Goal: Communication & Community: Answer question/provide support

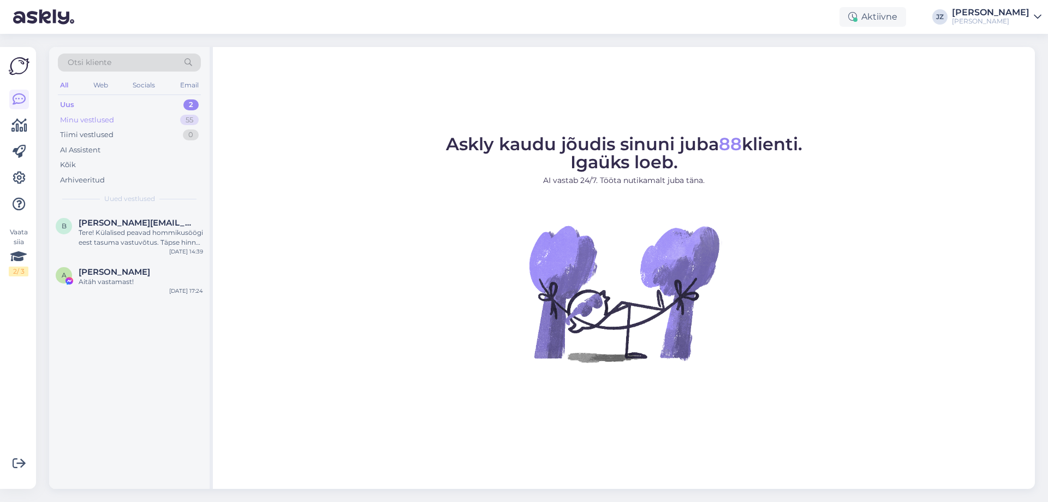
click at [112, 112] on div "Minu vestlused 55" at bounding box center [129, 119] width 143 height 15
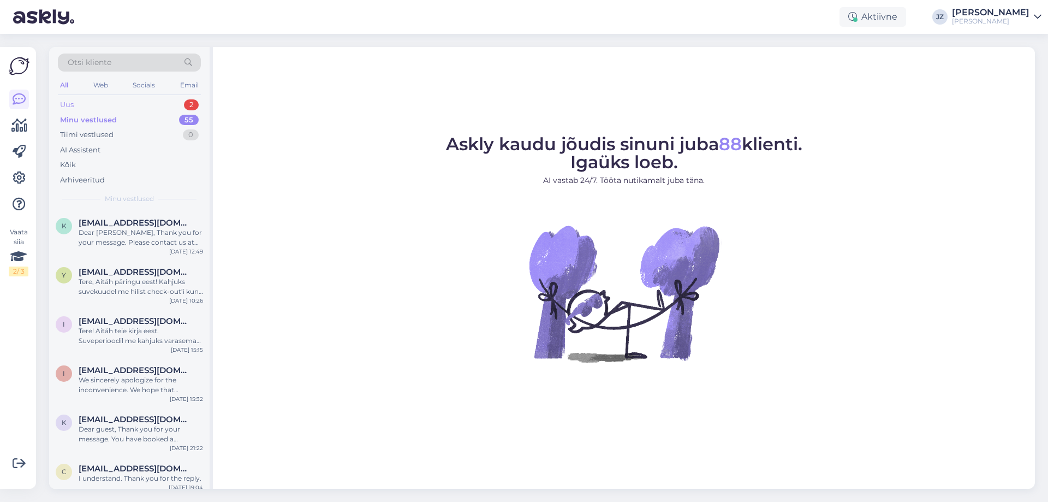
click at [111, 106] on div "Uus 2" at bounding box center [129, 104] width 143 height 15
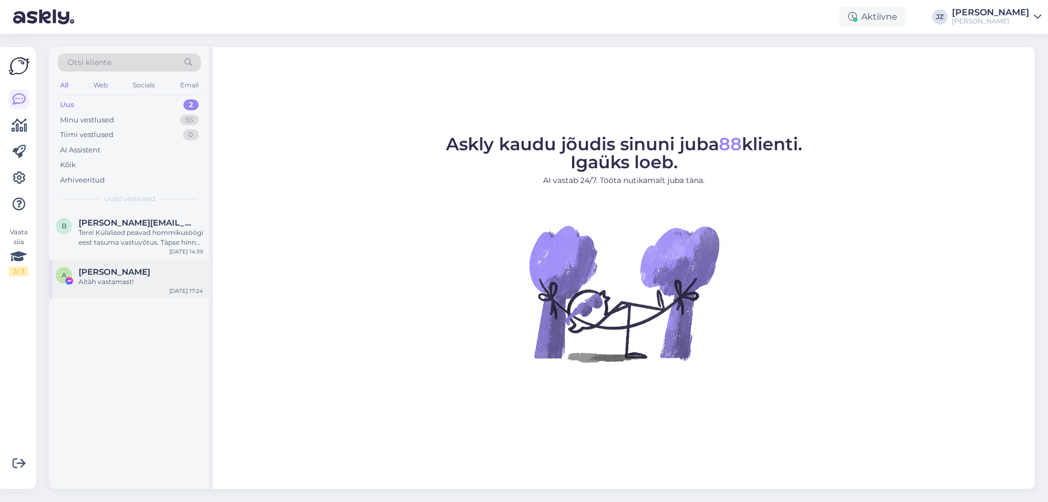
click at [103, 271] on span "[PERSON_NAME]" at bounding box center [114, 272] width 71 height 10
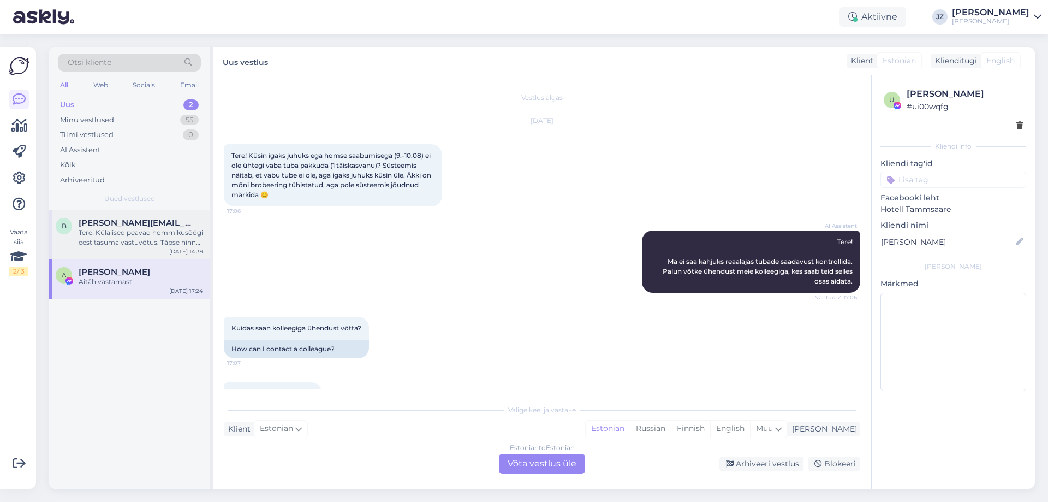
scroll to position [47, 0]
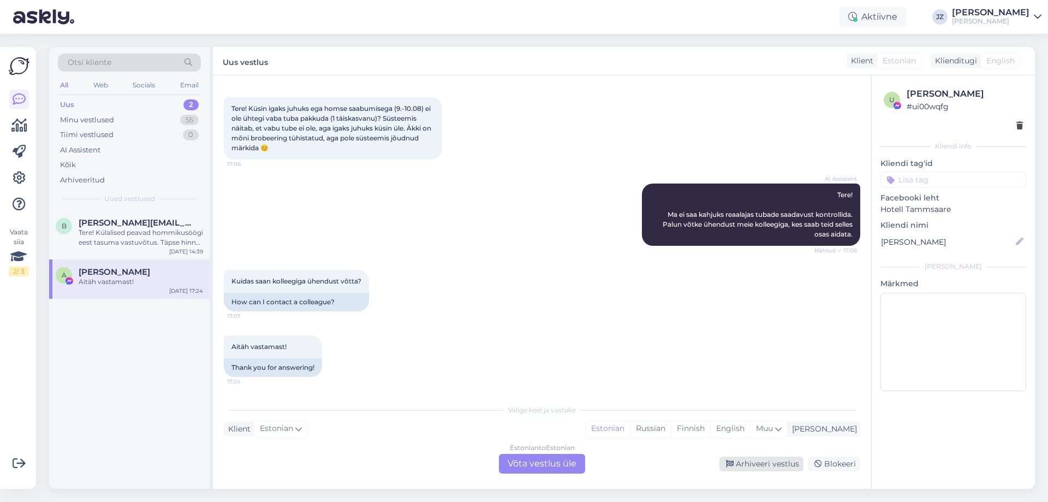
click at [744, 464] on div "Arhiveeri vestlus" at bounding box center [761, 463] width 84 height 15
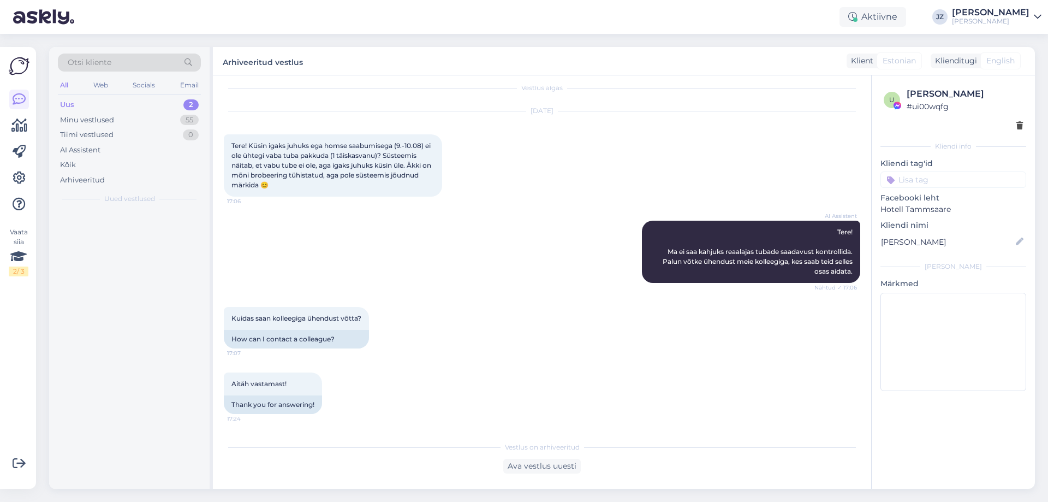
scroll to position [10, 0]
click at [123, 233] on div "Tere! Külalised peavad hommikusöögi eest tasuma vastuvõtus. Täpse hinna saamise…" at bounding box center [141, 238] width 124 height 20
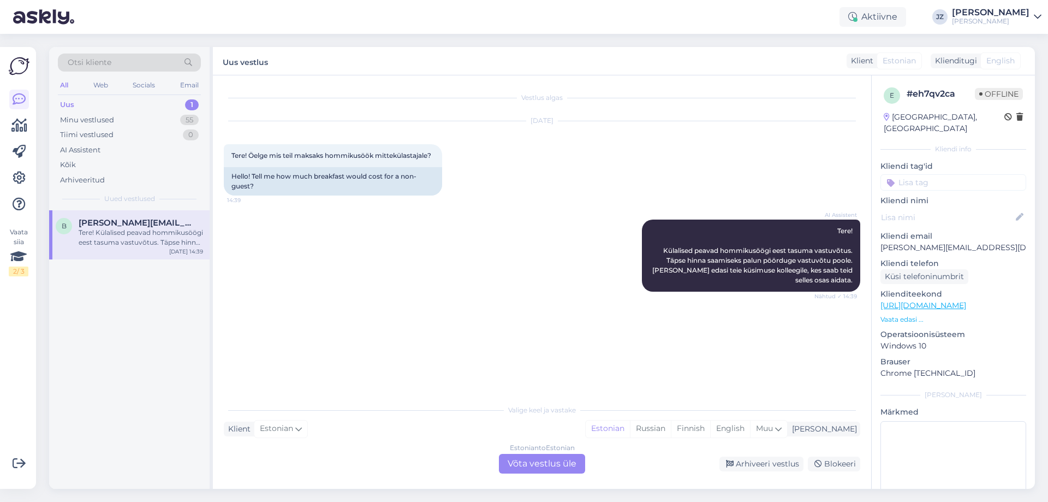
scroll to position [0, 0]
drag, startPoint x: 307, startPoint y: 171, endPoint x: 228, endPoint y: 154, distance: 81.4
click at [228, 154] on div "Tere! Öelge mis teil maksaks hommikusöök mittekülastajale? 14:39" at bounding box center [333, 155] width 218 height 23
copy span "Tere! Öelge mis teil maksaks hommikusöök mittekülastajale?"
click at [305, 441] on div "Valige keel ja vastake Klient Estonian Mina Estonian Russian Finnish English Mu…" at bounding box center [542, 435] width 636 height 75
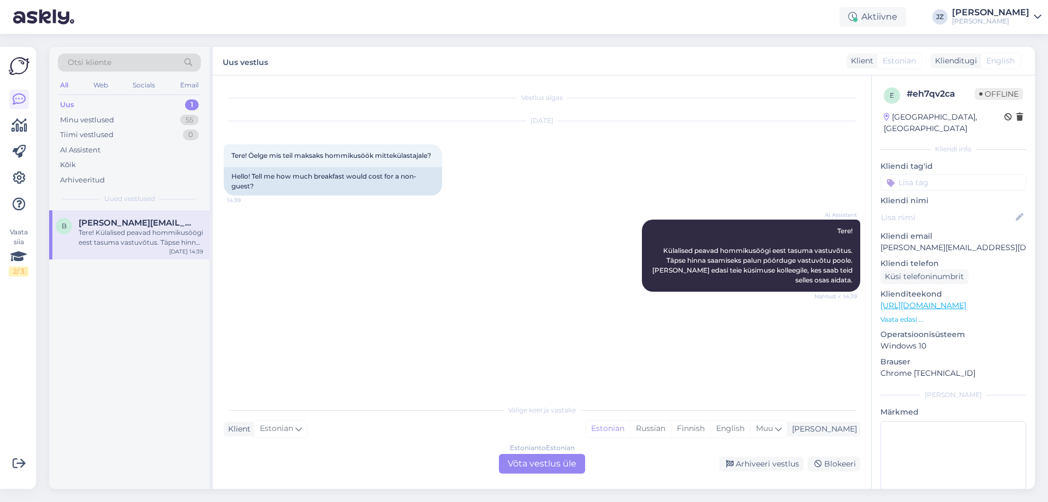
click at [534, 468] on div "Estonian to Estonian Võta vestlus üle" at bounding box center [542, 463] width 86 height 20
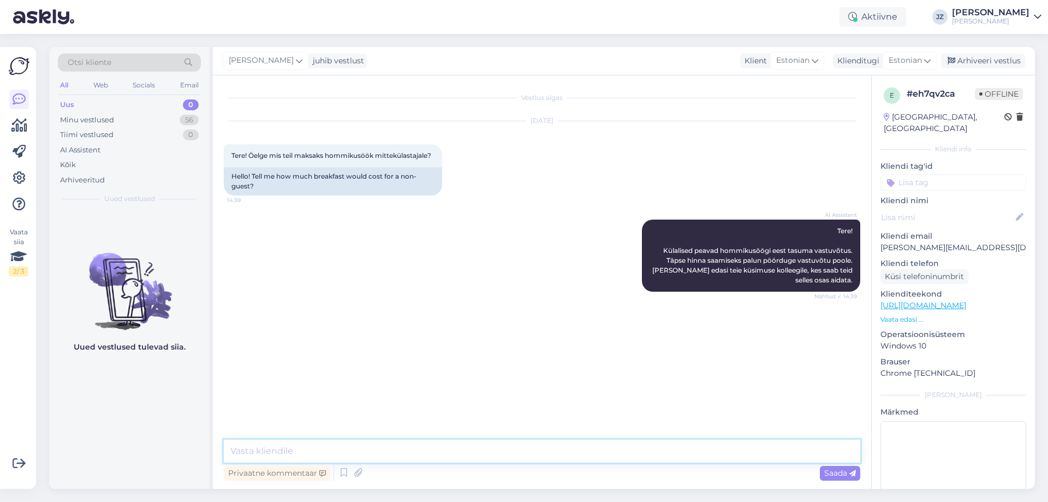
paste textarea "Tere, Täname huvi tundmast. Kahjuks on meie hommikusöök mõeldud vaid hotelli kü…"
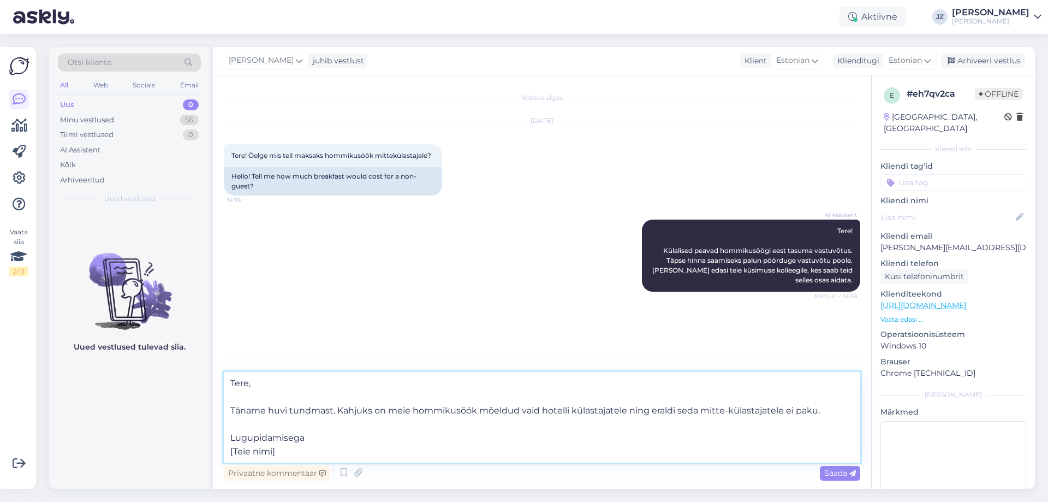
drag, startPoint x: 285, startPoint y: 453, endPoint x: 210, endPoint y: 456, distance: 75.9
click at [210, 456] on div "Otsi kliente All Web Socials Email Uus 0 Minu vestlused 56 Tiimi vestlused 0 AI…" at bounding box center [542, 267] width 986 height 441
type textarea "Tere, Täname huvi tundmast. Kahjuks on meie hommikusöök mõeldud vaid hotelli kü…"
click at [832, 481] on div "Privaatne kommentaar Saada" at bounding box center [542, 472] width 636 height 21
click at [833, 473] on span "Saada" at bounding box center [840, 473] width 32 height 10
